Goal: Check status

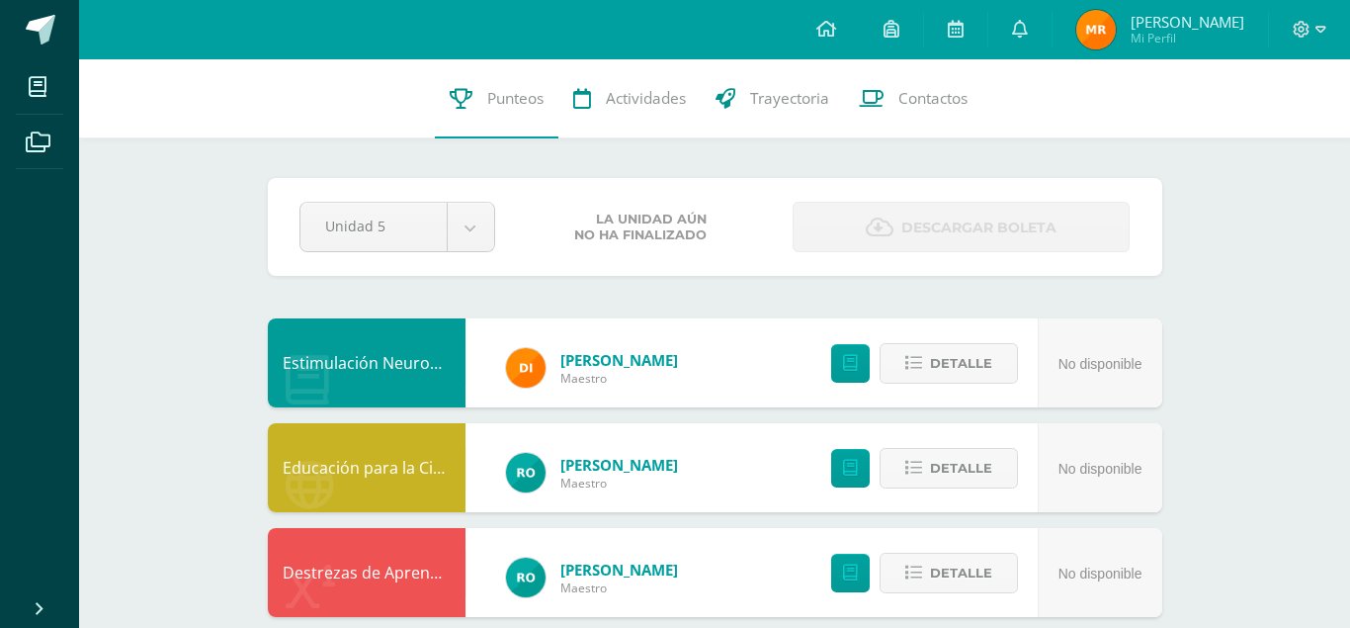
click at [1105, 38] on img at bounding box center [1096, 30] width 40 height 40
click at [764, 94] on span "Trayectoria" at bounding box center [789, 98] width 79 height 21
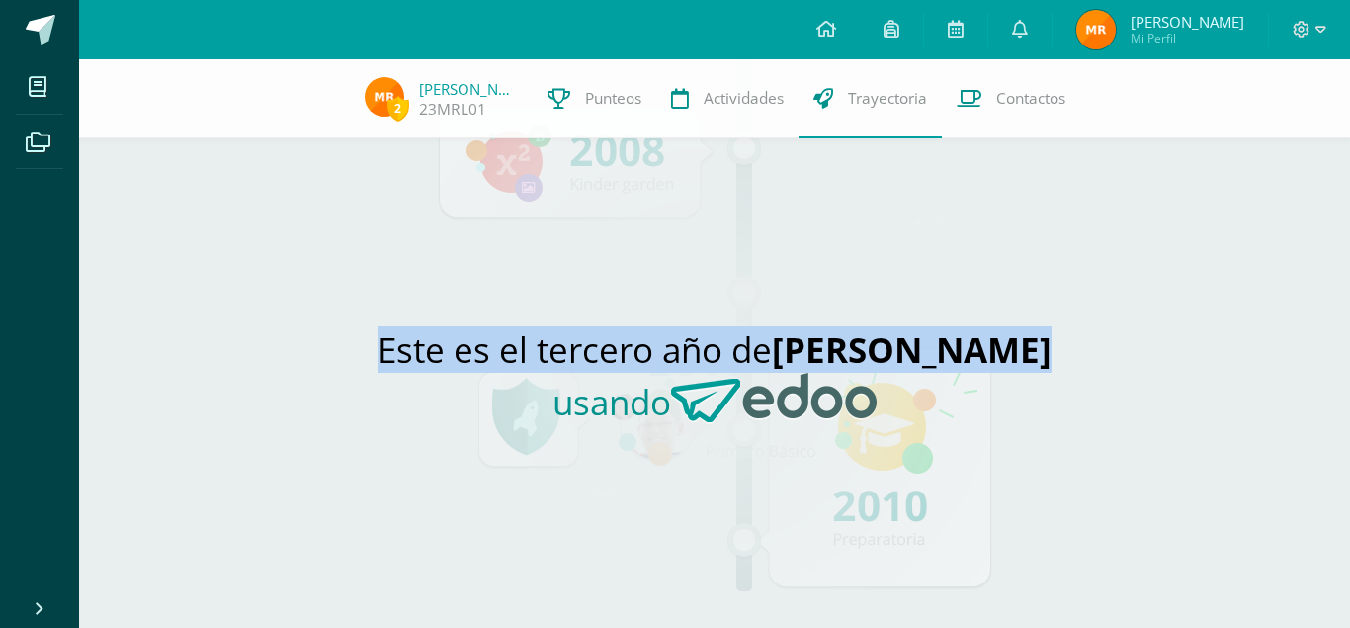
drag, startPoint x: 1328, startPoint y: 253, endPoint x: 1343, endPoint y: 51, distance: 202.2
click at [1343, 51] on body "Mis cursos Archivos Cerrar panel Caligrafía Preparatoria Preparatoria "B" Desar…" at bounding box center [675, 314] width 1350 height 628
click at [1344, 42] on div at bounding box center [1309, 29] width 81 height 59
click at [984, 312] on div "Este es el tercero año de Mathias David usando" at bounding box center [715, 382] width 910 height 489
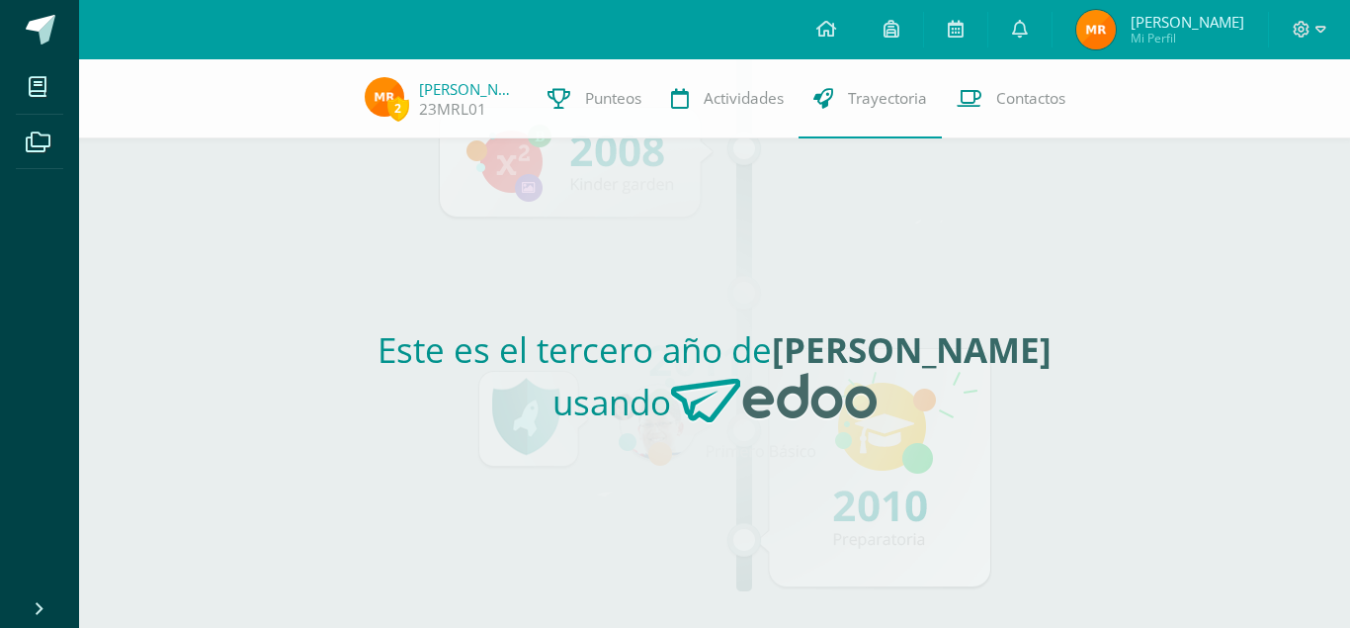
click at [542, 403] on h2 "Este es el tercero año de Mathias David usando" at bounding box center [715, 383] width 894 height 114
drag, startPoint x: 771, startPoint y: 202, endPoint x: 844, endPoint y: 456, distance: 264.3
click at [844, 456] on div "Este es el tercero año de Mathias David usando" at bounding box center [715, 382] width 910 height 489
click at [843, 455] on div "Este es el tercero año de Mathias David usando" at bounding box center [715, 382] width 910 height 489
click at [736, 97] on span "Actividades" at bounding box center [744, 98] width 80 height 21
